Goal: Transaction & Acquisition: Purchase product/service

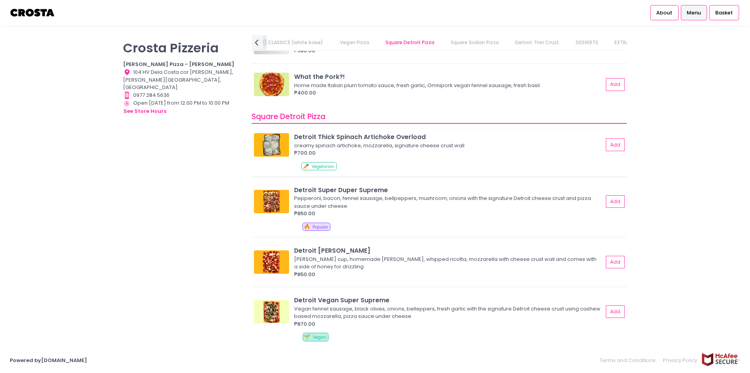
scroll to position [713, 0]
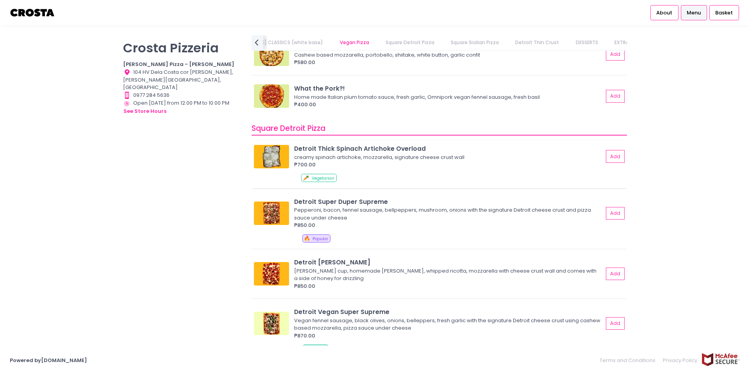
click at [272, 164] on img at bounding box center [271, 156] width 35 height 23
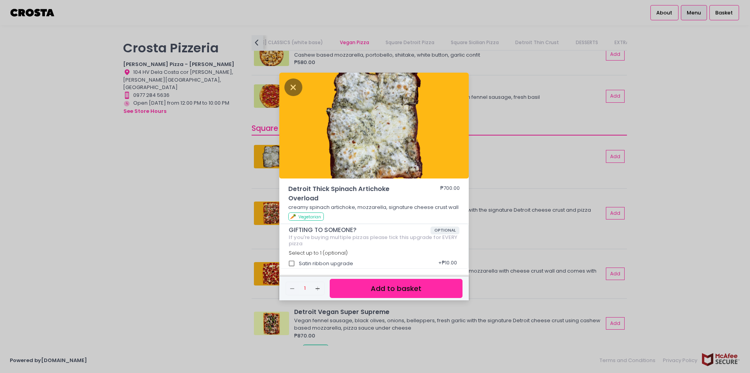
click at [284, 77] on img at bounding box center [374, 126] width 190 height 106
click at [295, 92] on icon "Close" at bounding box center [293, 88] width 18 height 18
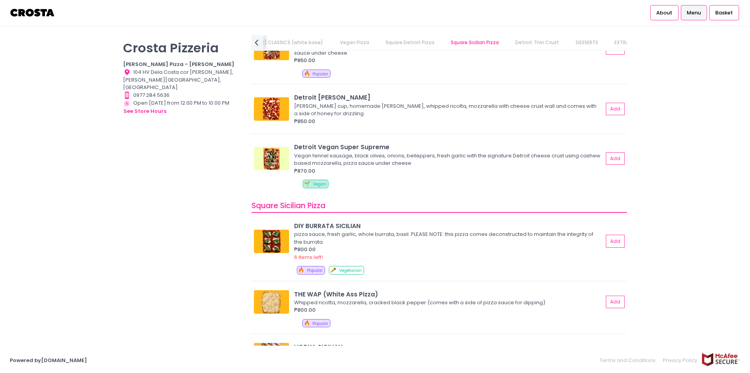
scroll to position [936, 0]
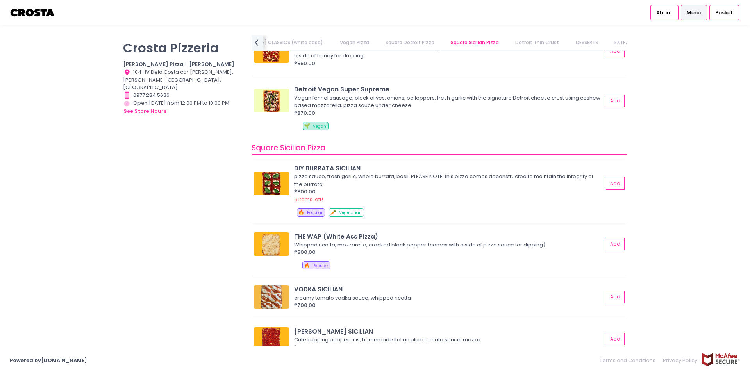
click at [277, 189] on img at bounding box center [271, 183] width 35 height 23
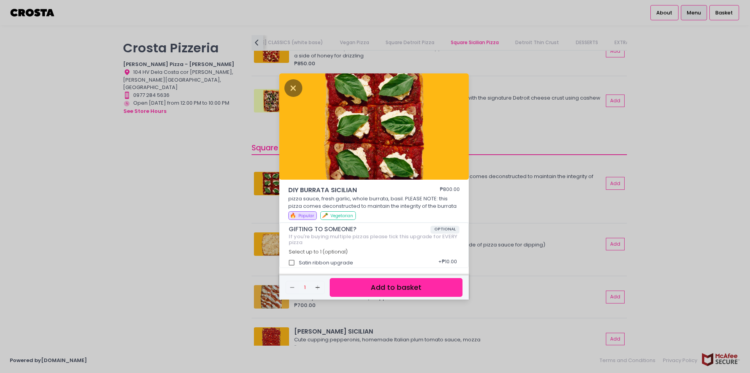
click at [529, 146] on div "DIY BURRATA SICILIAN ₱800.00 pizza sauce, fresh garlic, whole burrata, basil. P…" at bounding box center [375, 186] width 750 height 373
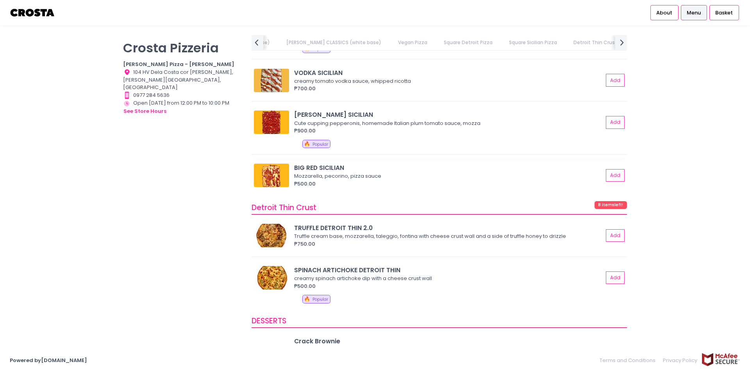
scroll to position [1158, 0]
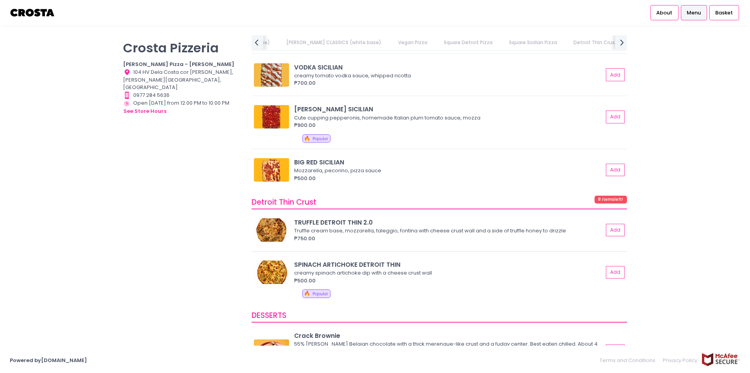
click at [286, 230] on img at bounding box center [271, 229] width 35 height 23
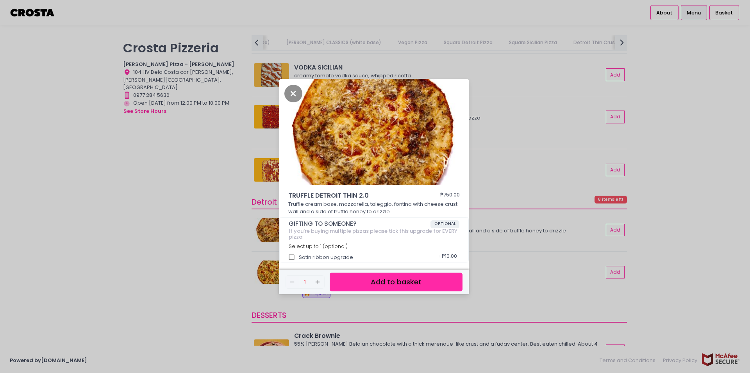
click at [501, 185] on div "TRUFFLE DETROIT THIN 2.0 ₱750.00 Truffle cream base, mozzarella, taleggio, font…" at bounding box center [375, 186] width 750 height 373
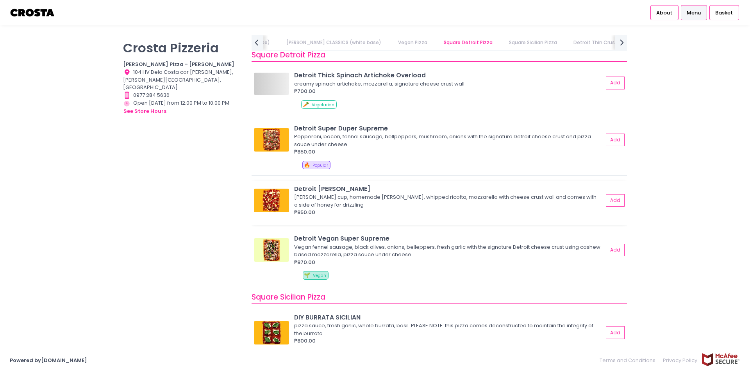
scroll to position [757, 0]
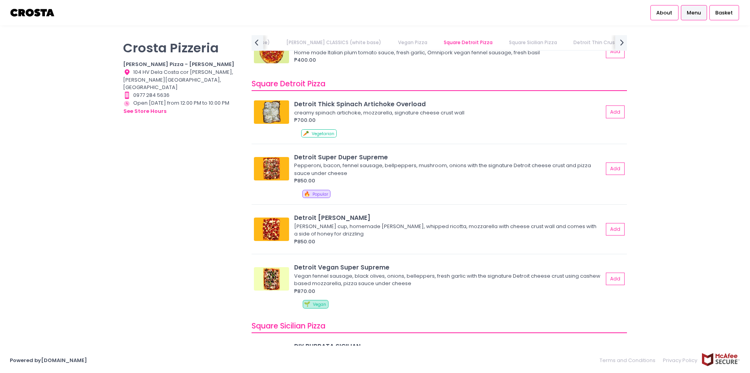
click at [316, 39] on link "[PERSON_NAME] CLASSICS (white base)" at bounding box center [334, 42] width 110 height 15
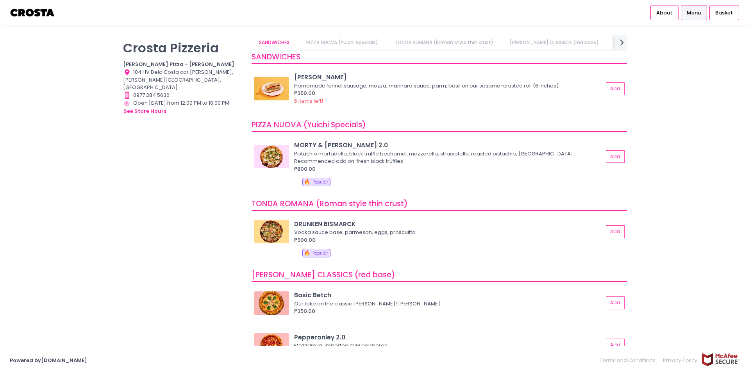
scroll to position [0, 0]
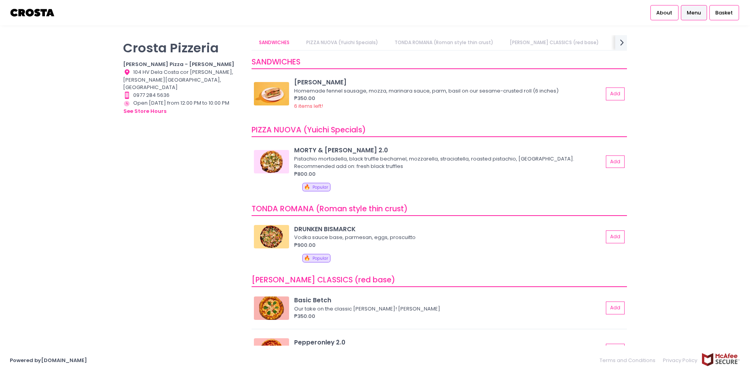
click at [567, 47] on link "[PERSON_NAME] CLASSICS (red base)" at bounding box center [555, 42] width 104 height 15
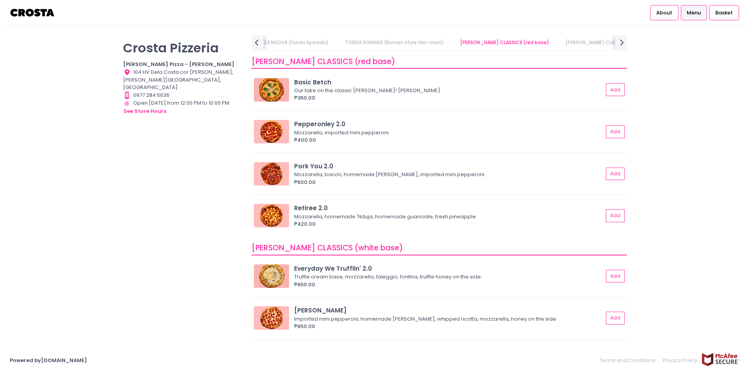
scroll to position [219, 0]
click at [363, 89] on div "Our take on the classic [PERSON_NAME]! [PERSON_NAME]" at bounding box center [447, 90] width 307 height 8
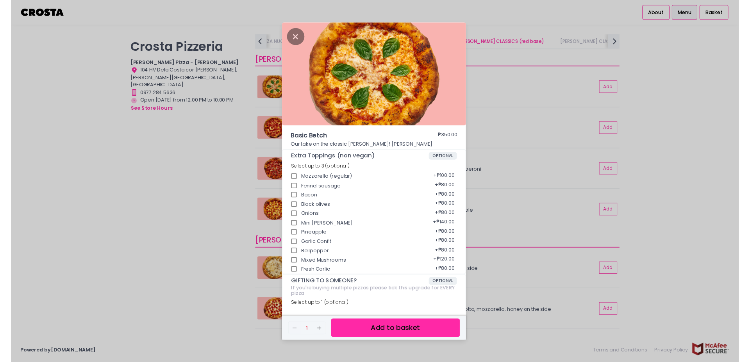
scroll to position [40, 0]
